Goal: Task Accomplishment & Management: Use online tool/utility

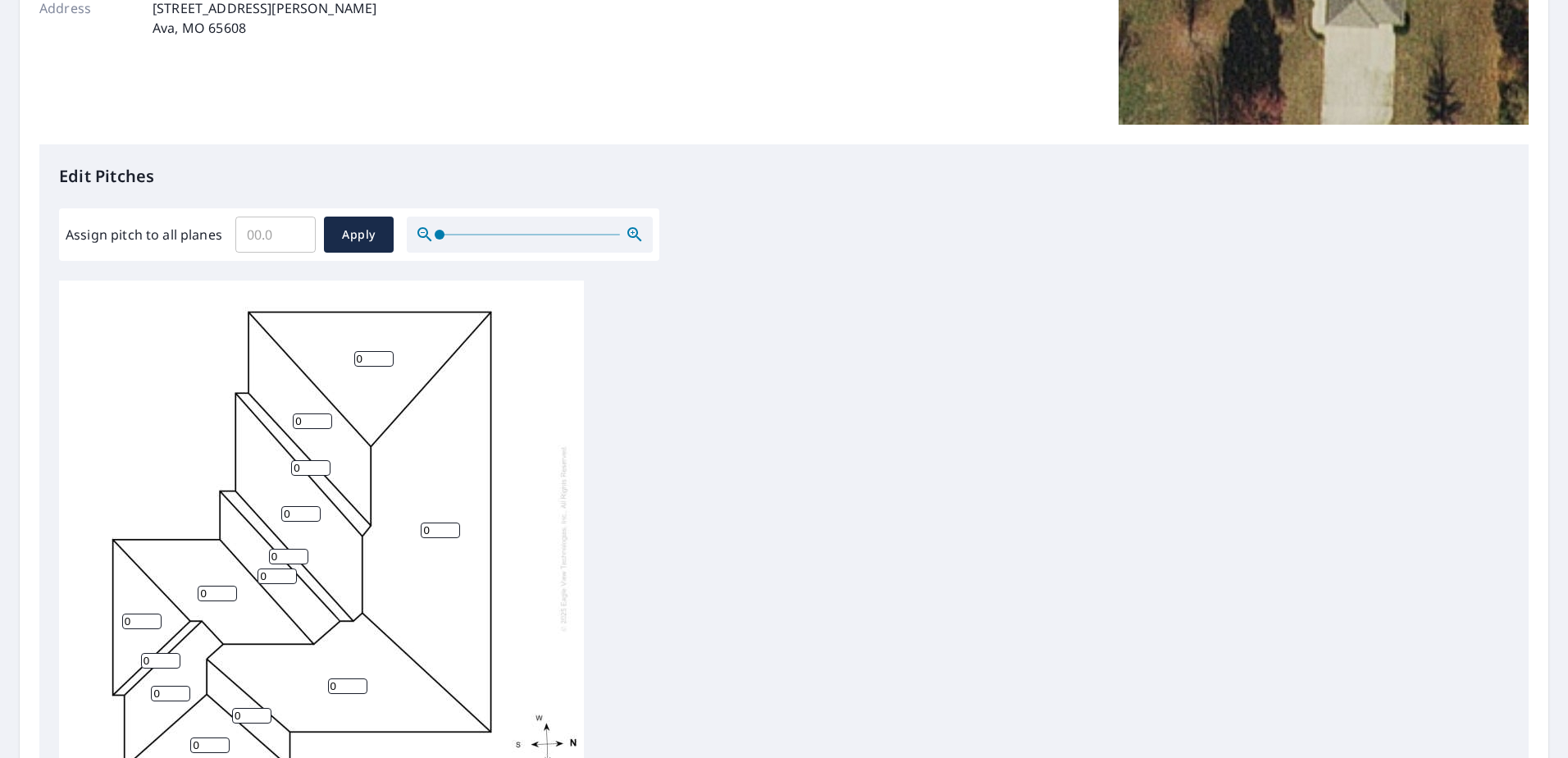
scroll to position [328, 0]
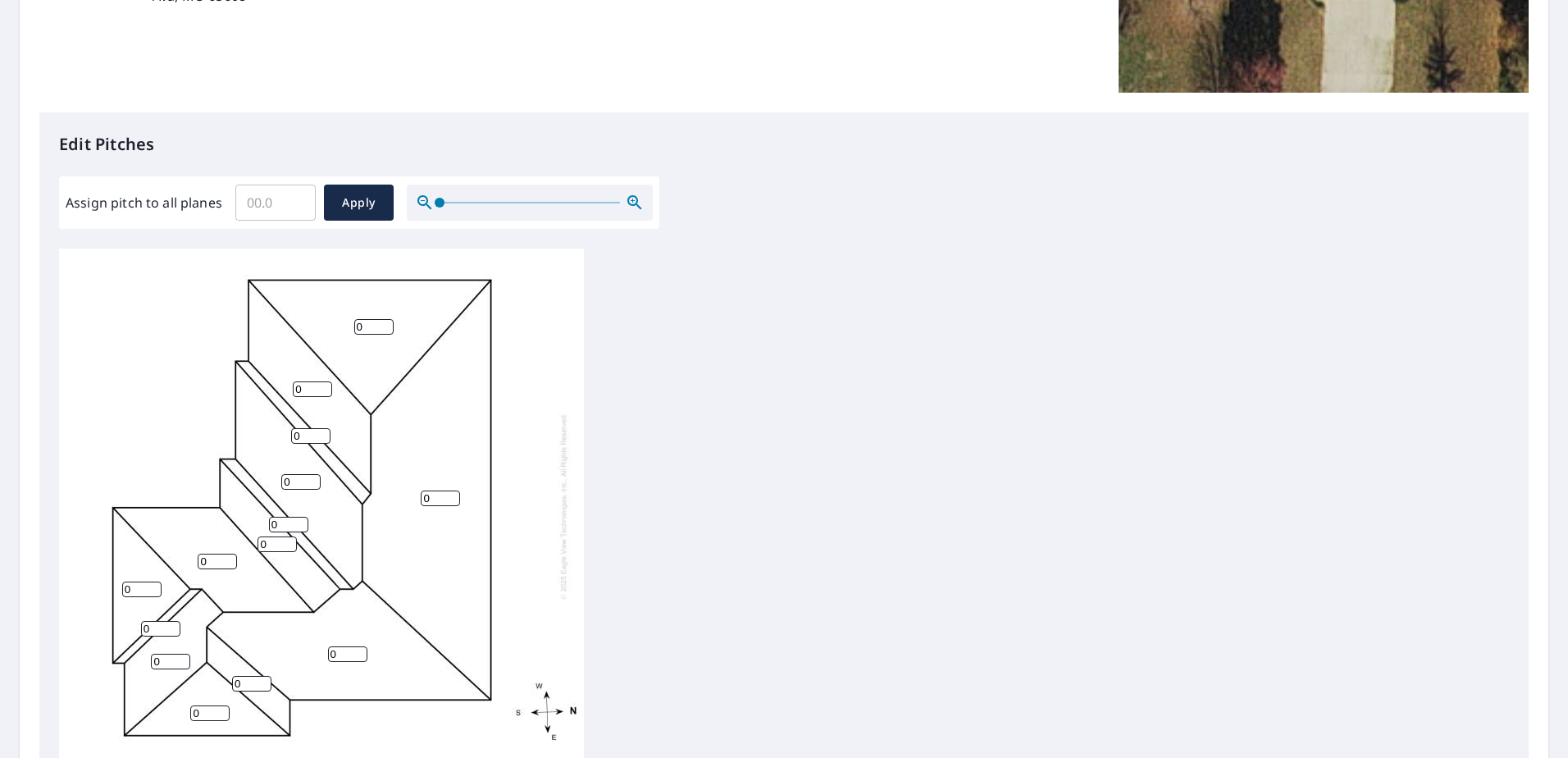
click at [259, 211] on input "Assign pitch to all planes" at bounding box center [275, 203] width 80 height 46
type input "6"
click at [363, 206] on span "Apply" at bounding box center [358, 203] width 43 height 20
type input "6"
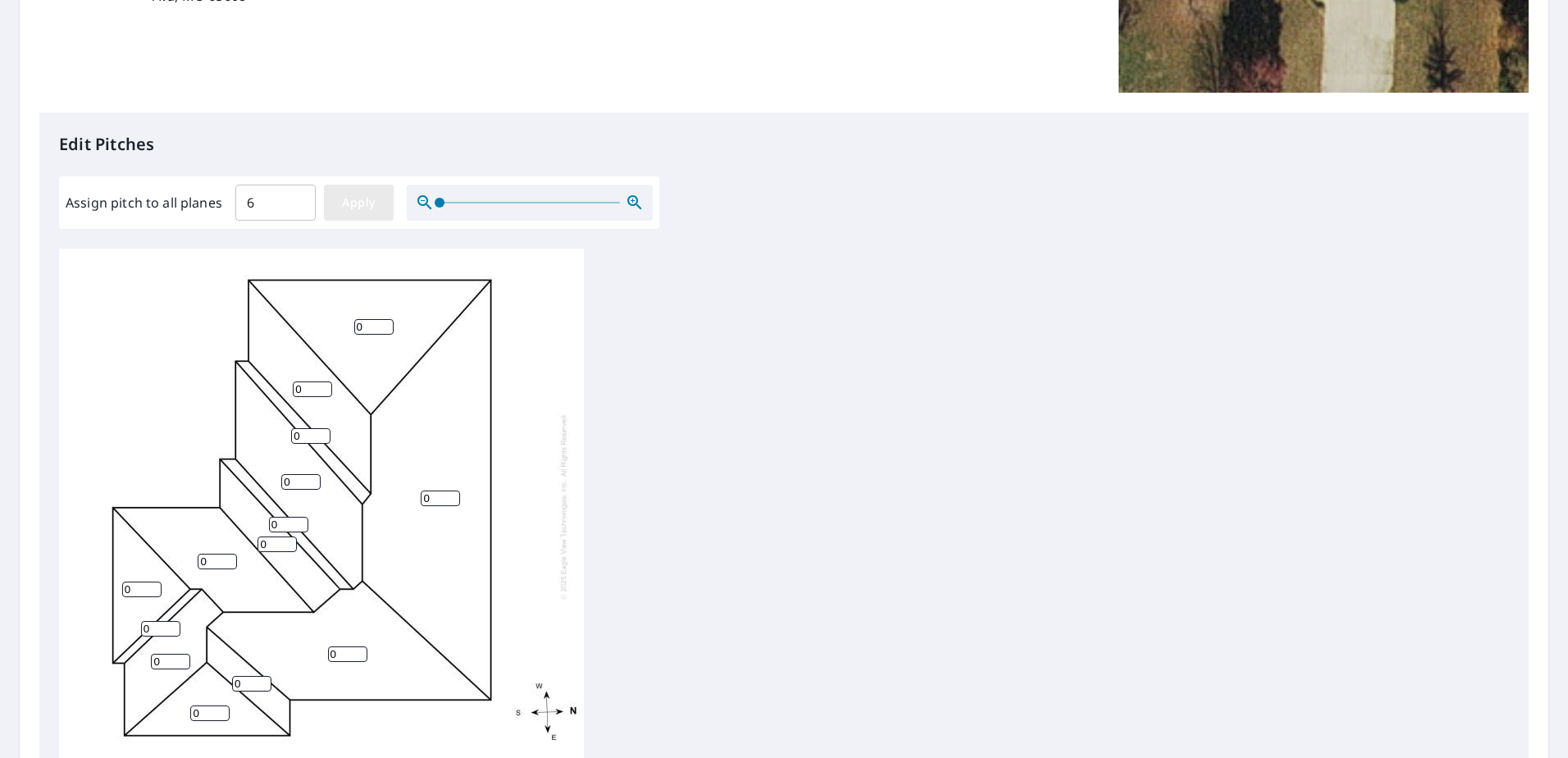
type input "6"
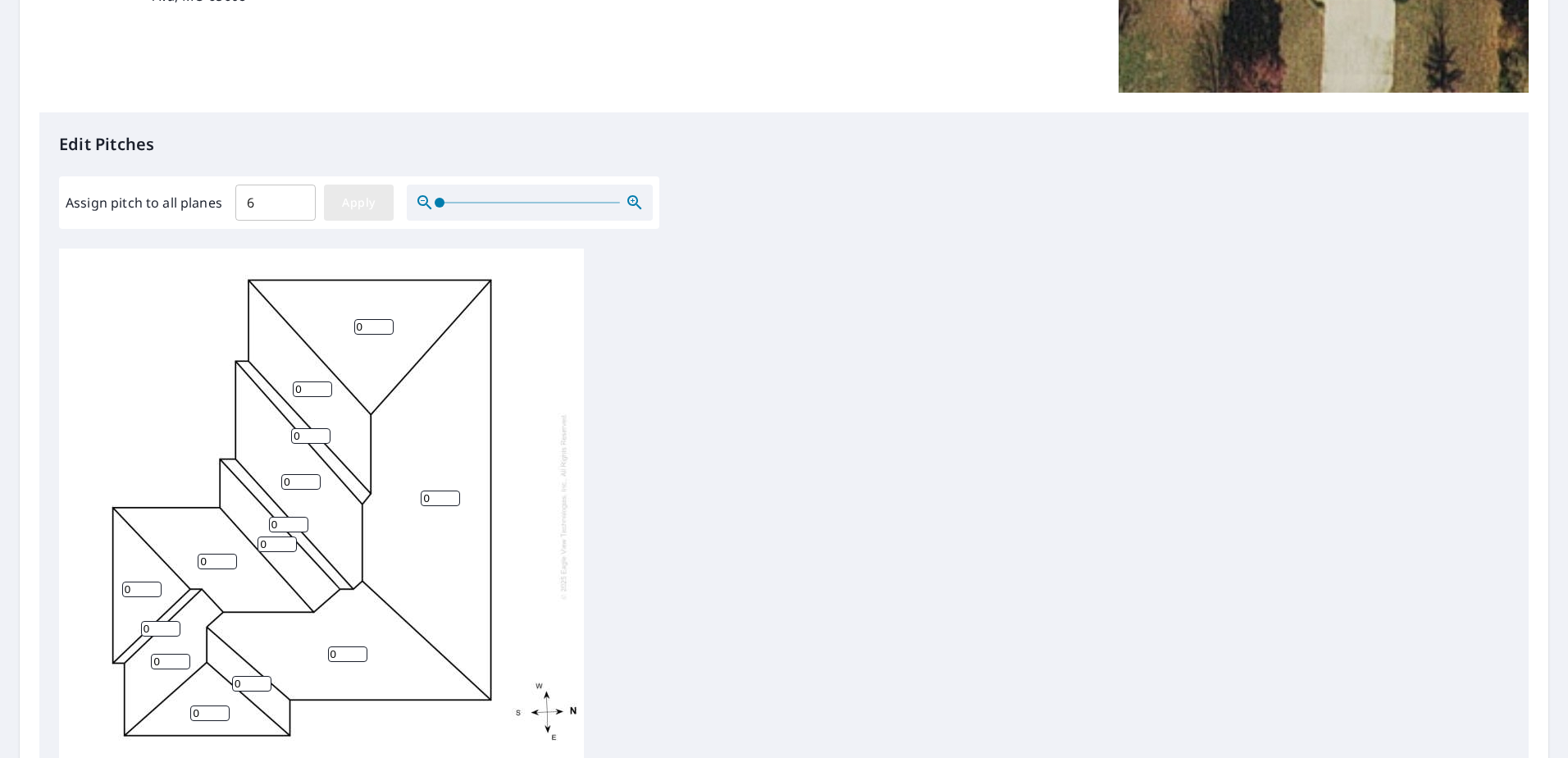
type input "6"
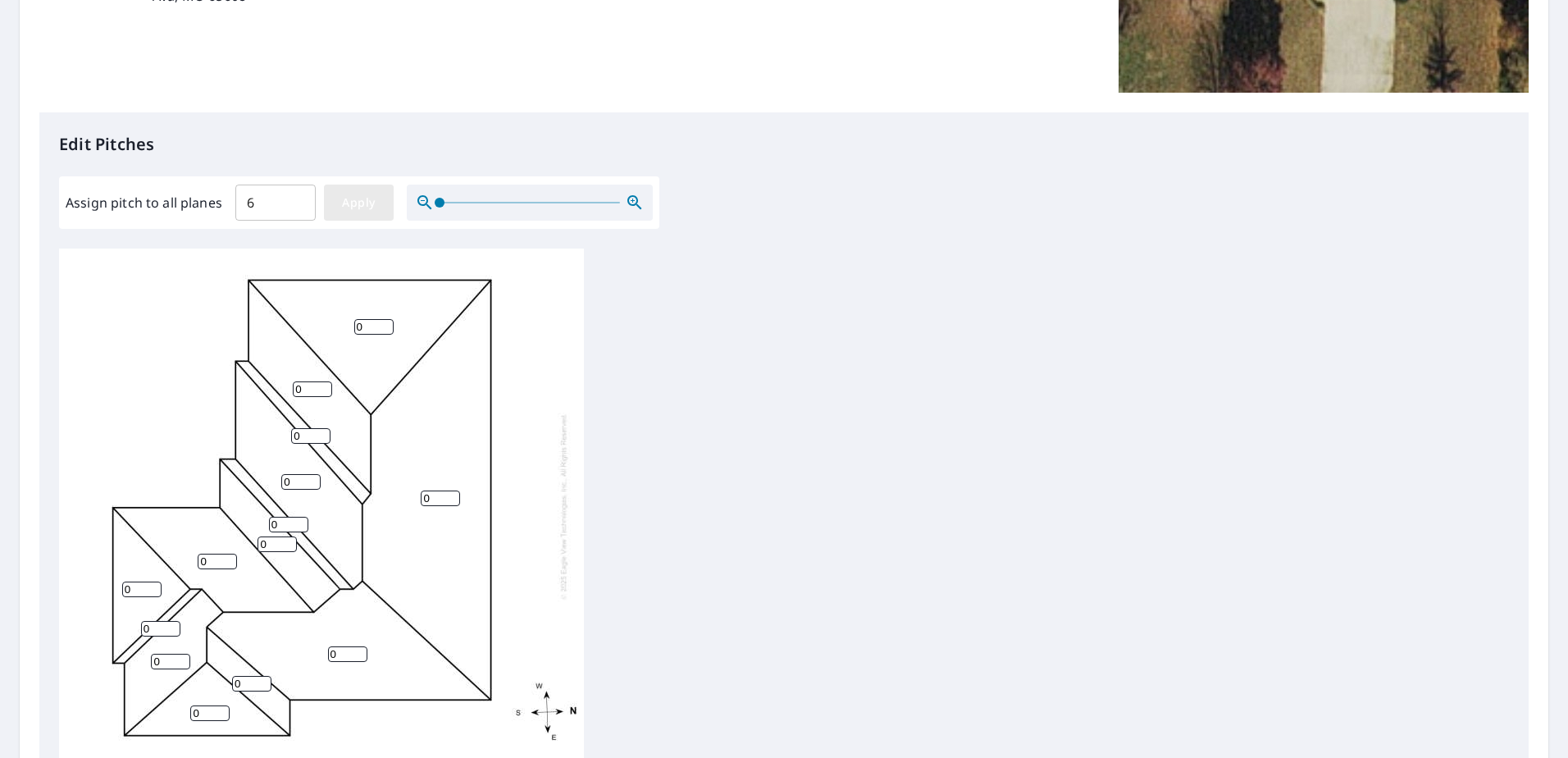
type input "6"
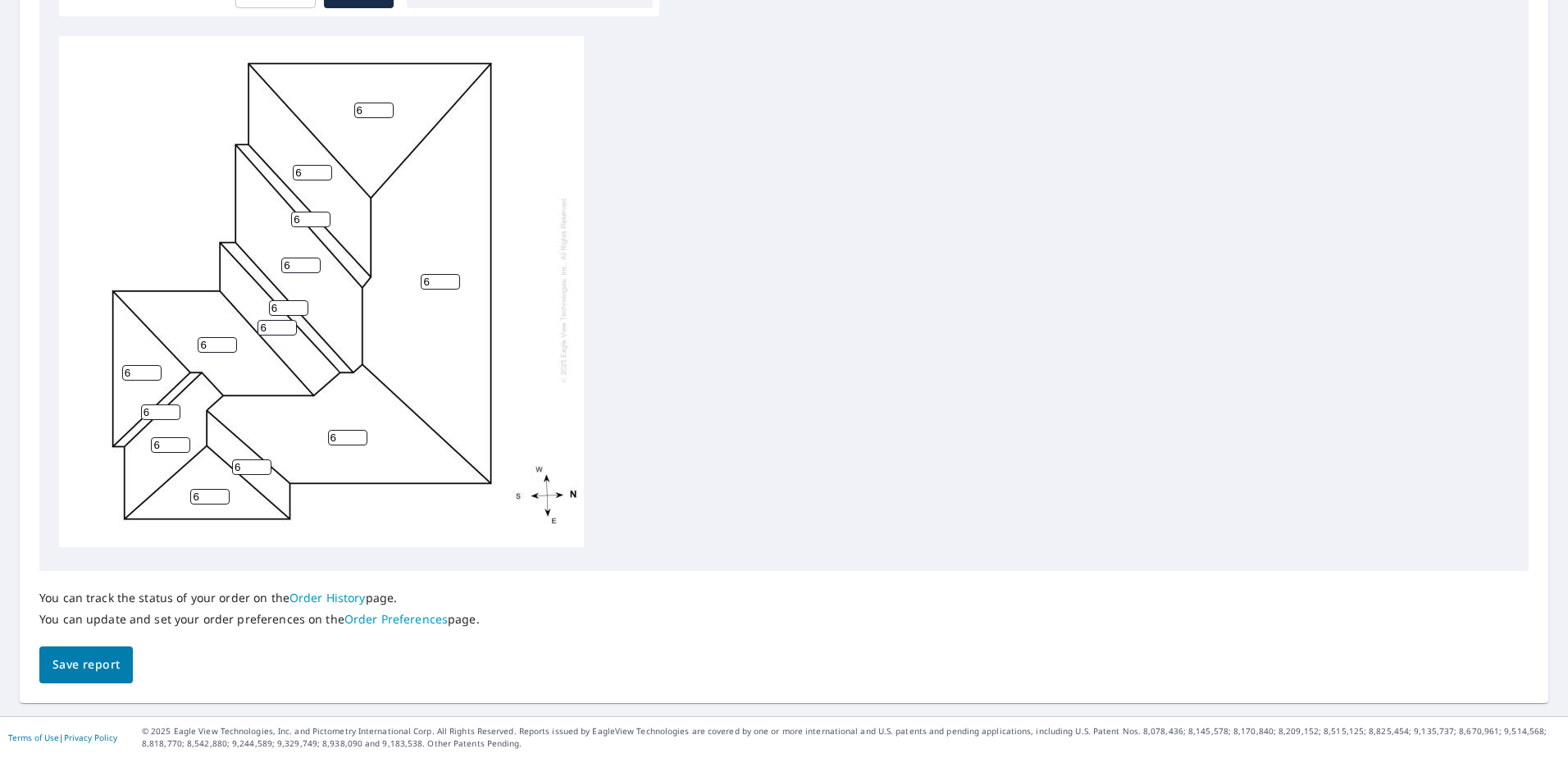
click at [90, 663] on span "Save report" at bounding box center [86, 664] width 68 height 20
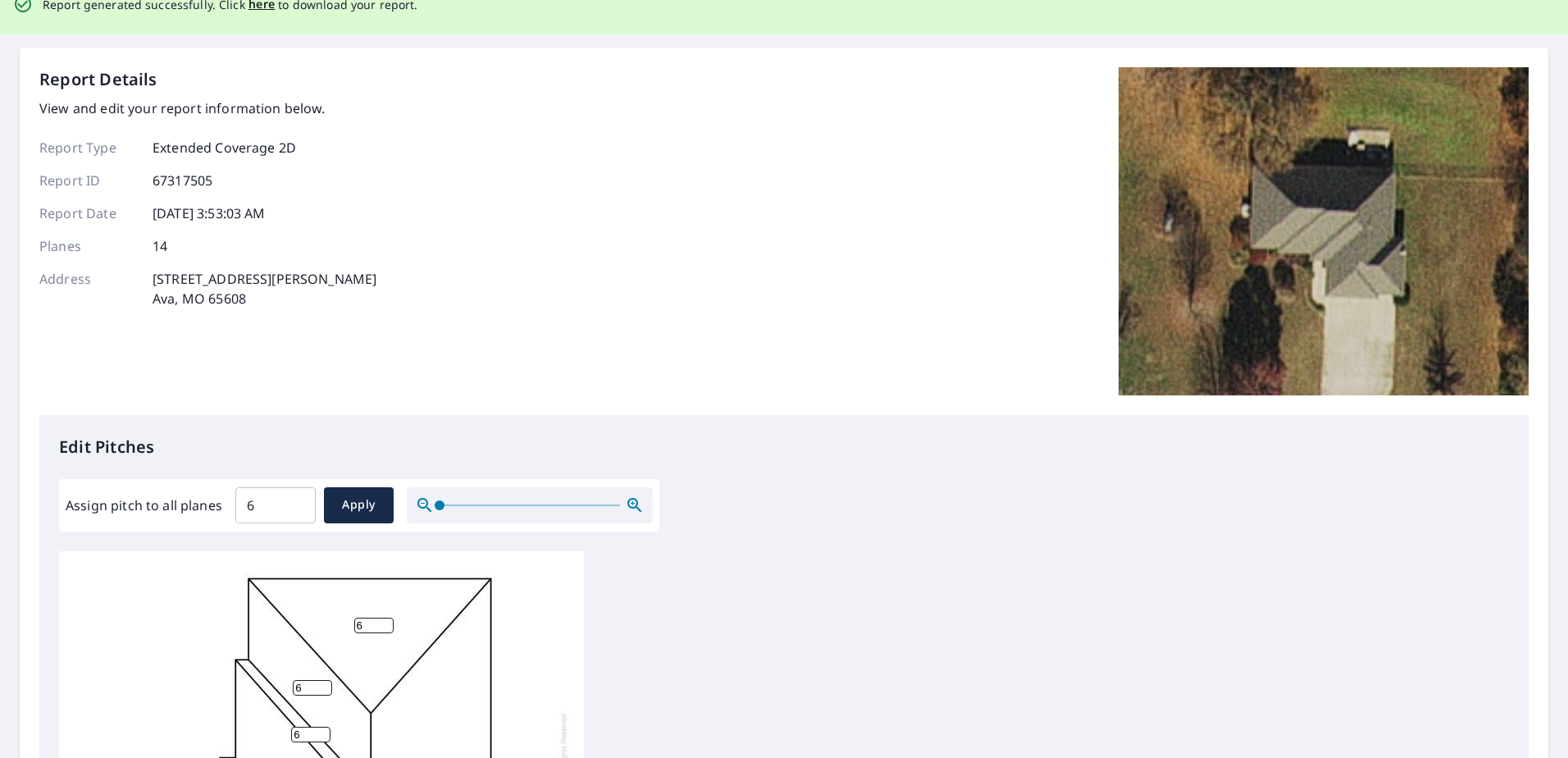
scroll to position [0, 0]
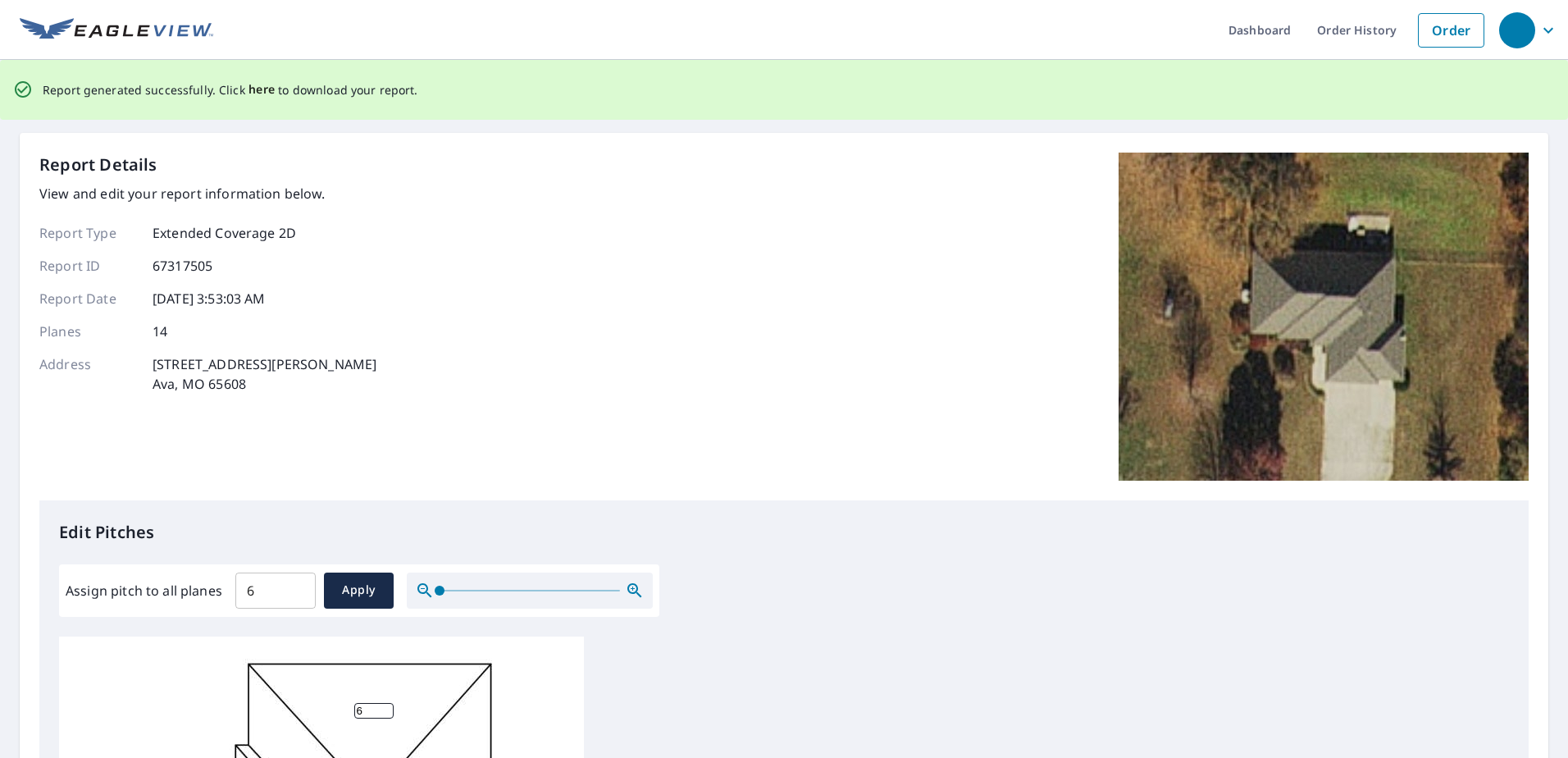
click at [248, 95] on span "here" at bounding box center [262, 89] width 27 height 20
